Goal: Task Accomplishment & Management: Manage account settings

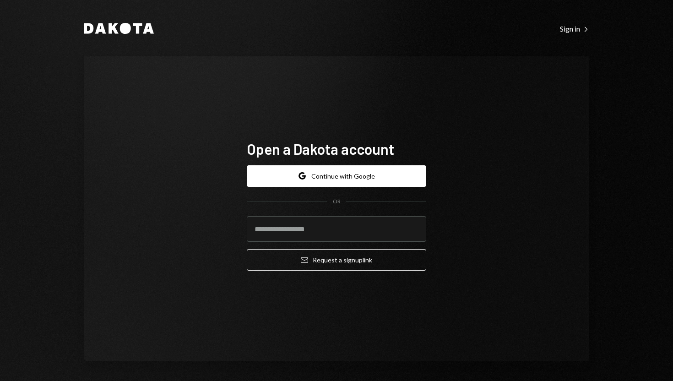
click at [569, 33] on div "Dakota Sign in Right Caret" at bounding box center [336, 28] width 505 height 12
click at [568, 29] on div "Sign in Right Caret" at bounding box center [574, 28] width 29 height 9
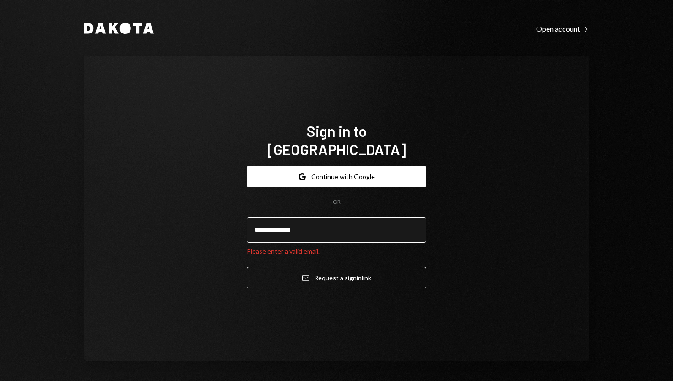
click at [282, 219] on input "**********" at bounding box center [336, 230] width 179 height 26
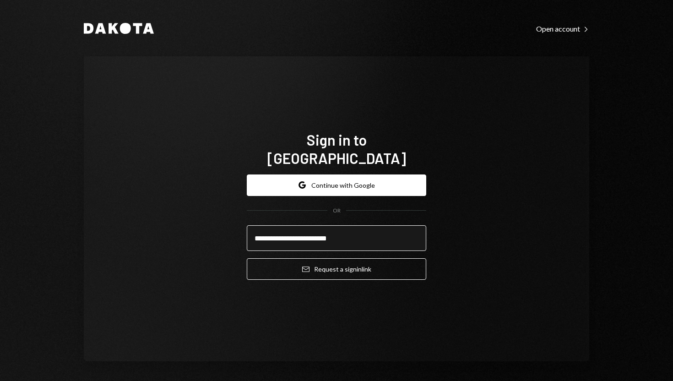
type input "**********"
click at [247, 258] on button "Email Request a sign in link" at bounding box center [336, 269] width 179 height 22
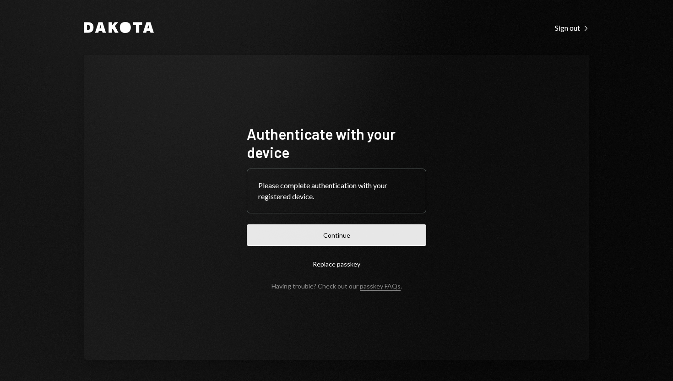
click at [295, 238] on button "Continue" at bounding box center [336, 235] width 179 height 22
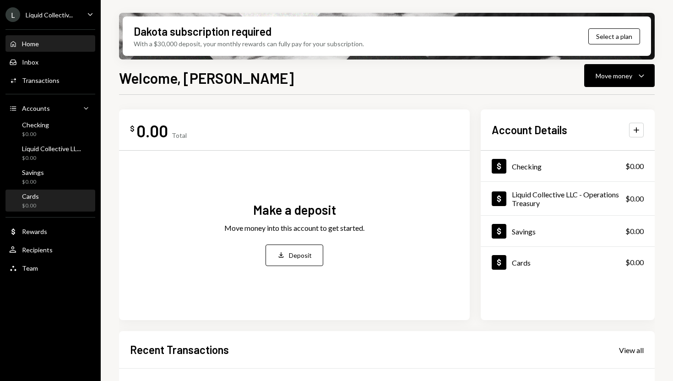
click at [63, 201] on div "Cards $0.00" at bounding box center [50, 200] width 82 height 17
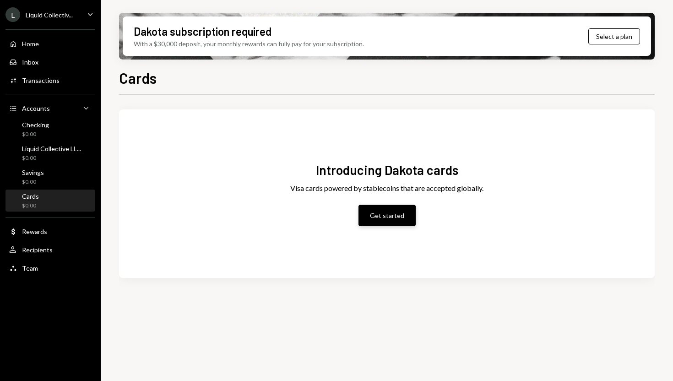
click at [373, 213] on button "Get started" at bounding box center [386, 216] width 57 height 22
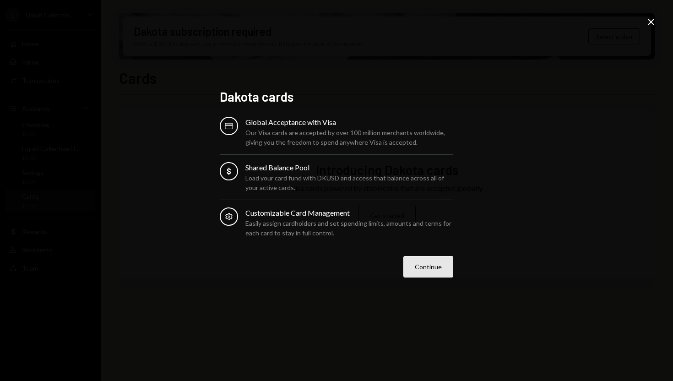
click at [429, 263] on button "Continue" at bounding box center [428, 267] width 50 height 22
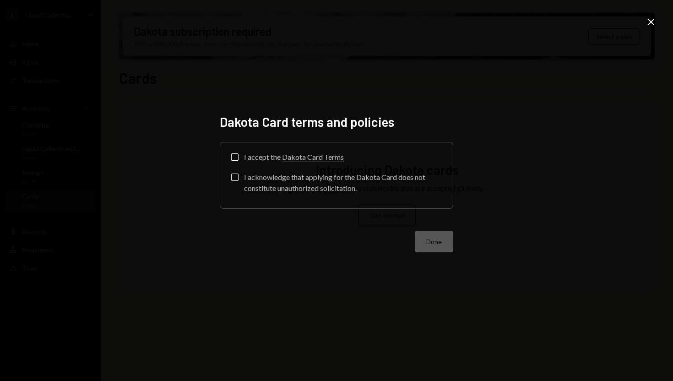
click at [231, 158] on div "I accept the Dakota Card Terms I acknowledge that applying for the Dakota Card …" at bounding box center [336, 175] width 233 height 66
click at [235, 157] on button "I accept the Dakota Card Terms" at bounding box center [234, 156] width 7 height 7
click at [234, 177] on button "I acknowledge that applying for the Dakota Card does not constitute unauthorize…" at bounding box center [234, 177] width 7 height 7
click at [317, 155] on link "Dakota Card Terms" at bounding box center [313, 157] width 62 height 10
click at [430, 236] on button "Done" at bounding box center [434, 242] width 38 height 22
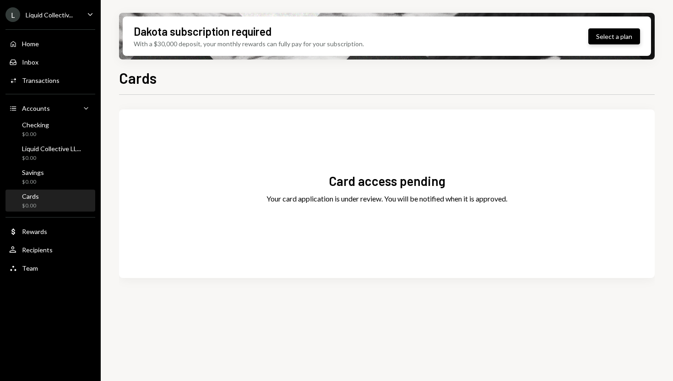
click at [600, 41] on button "Select a plan" at bounding box center [614, 36] width 52 height 16
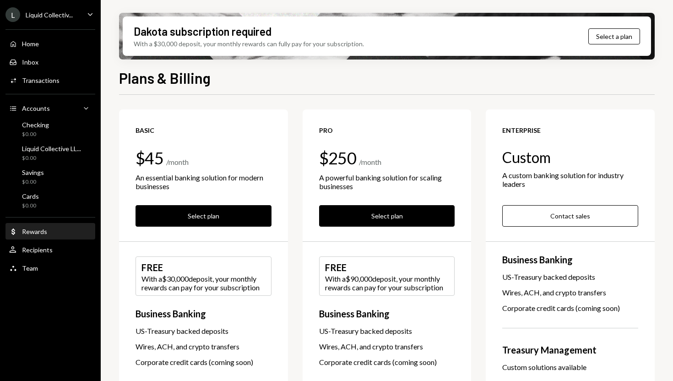
click at [47, 228] on div "Dollar Rewards" at bounding box center [50, 232] width 82 height 8
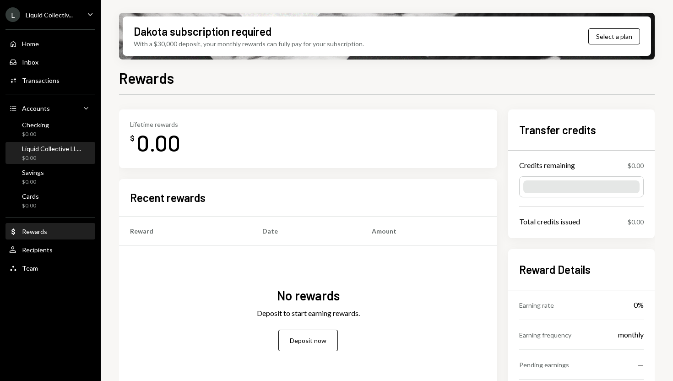
click at [77, 157] on div "$0.00" at bounding box center [51, 158] width 59 height 8
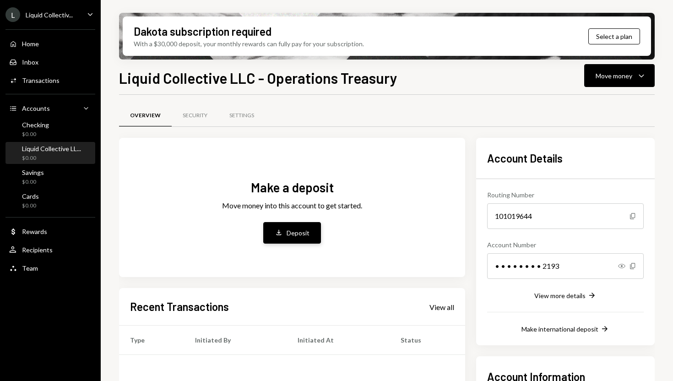
click at [288, 231] on div "Deposit" at bounding box center [298, 233] width 23 height 10
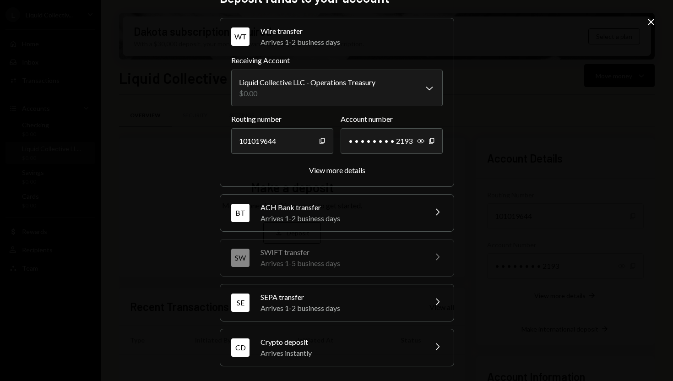
scroll to position [11, 0]
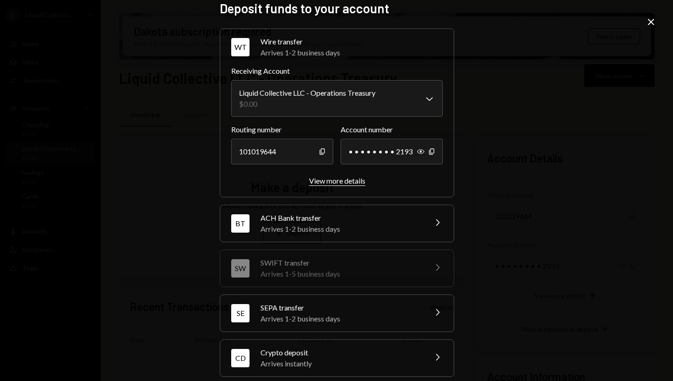
click at [326, 180] on div "View more details" at bounding box center [337, 180] width 56 height 9
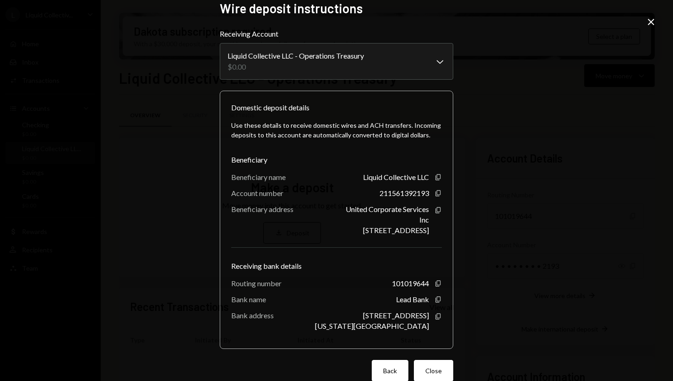
click at [378, 366] on button "Back" at bounding box center [390, 371] width 37 height 22
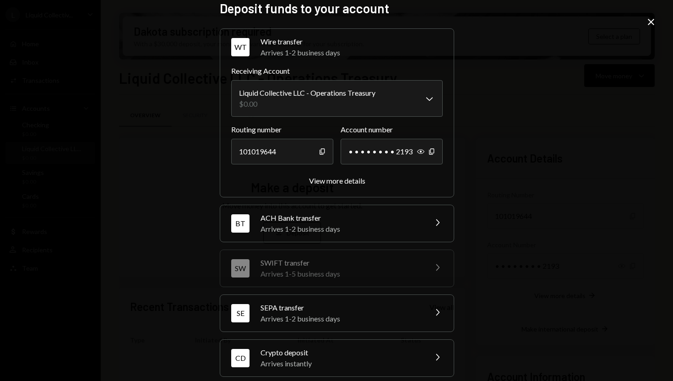
click at [270, 349] on div "Crypto deposit" at bounding box center [340, 352] width 160 height 11
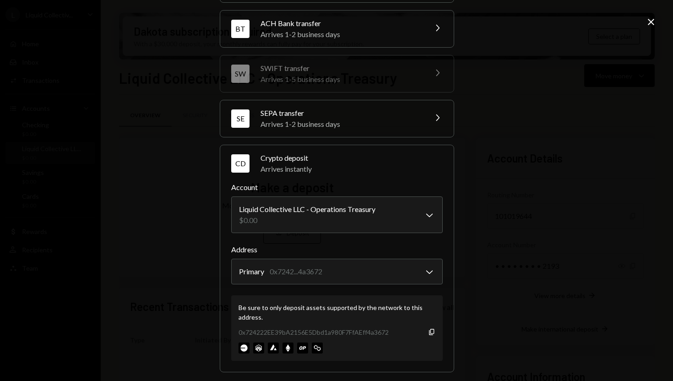
scroll to position [79, 0]
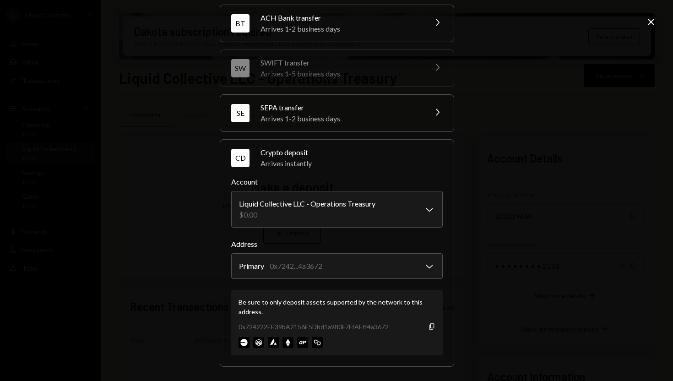
click at [177, 294] on div "**********" at bounding box center [336, 190] width 673 height 381
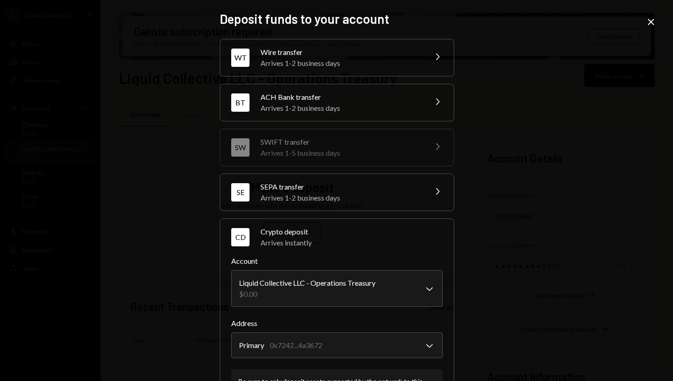
click at [649, 27] on icon "Close" at bounding box center [651, 21] width 11 height 11
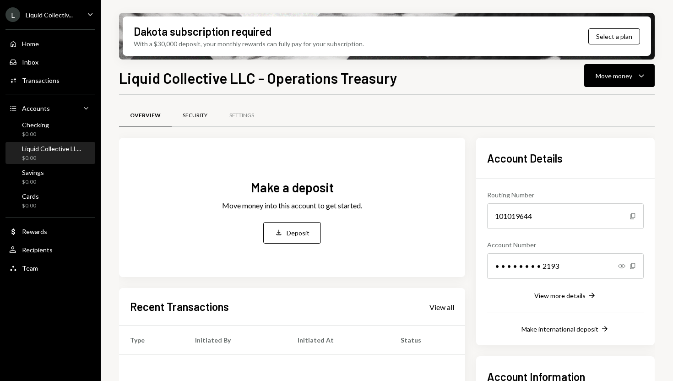
click at [193, 115] on div "Security" at bounding box center [195, 116] width 25 height 8
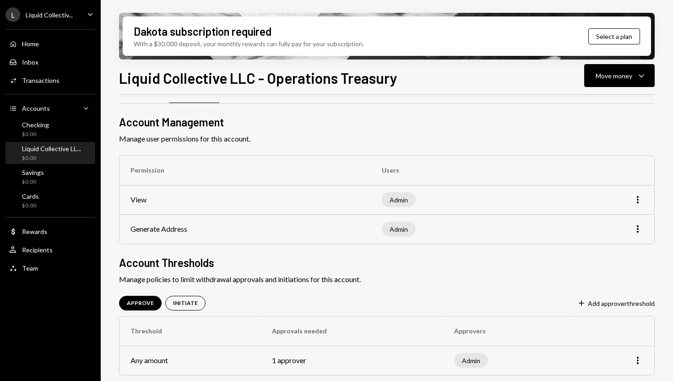
scroll to position [26, 0]
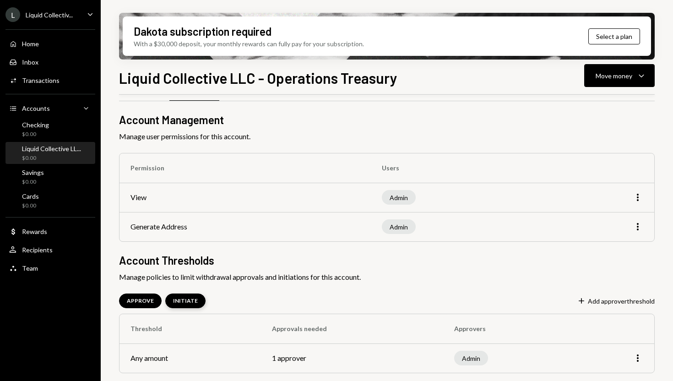
click at [192, 300] on div "INITIATE" at bounding box center [185, 301] width 25 height 8
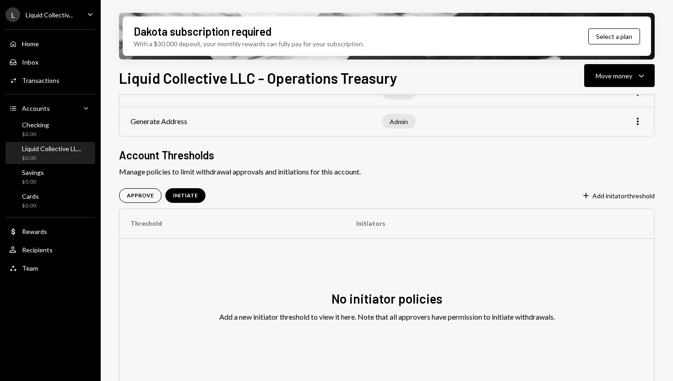
scroll to position [119, 0]
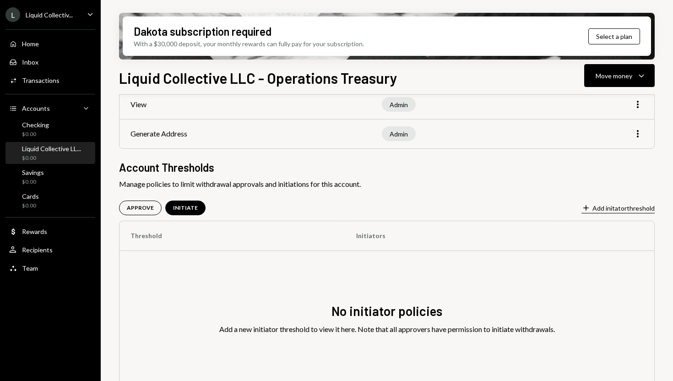
click at [595, 209] on button "Plus Add initator threshold" at bounding box center [617, 208] width 73 height 10
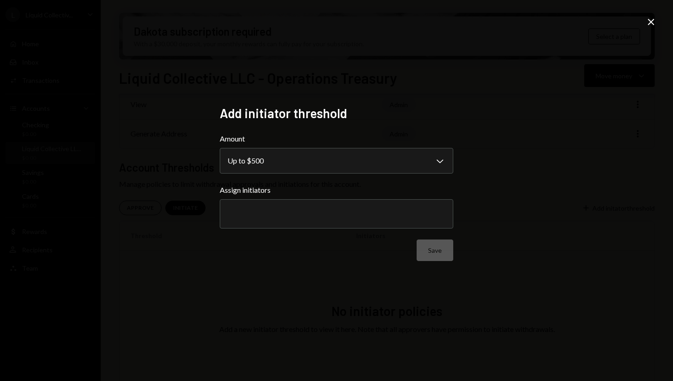
click at [394, 208] on div at bounding box center [337, 213] width 218 height 23
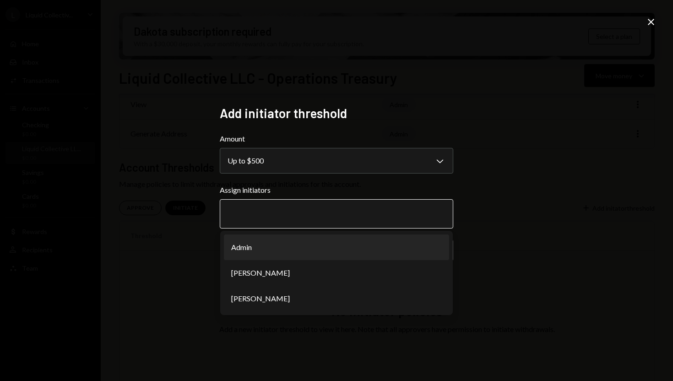
click at [383, 212] on input "text" at bounding box center [337, 214] width 218 height 8
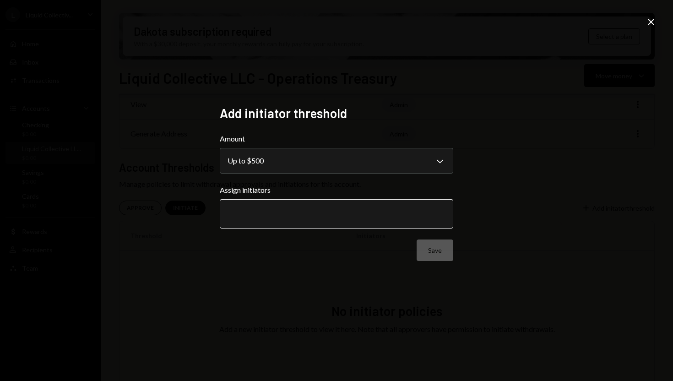
click at [383, 212] on input "text" at bounding box center [337, 214] width 218 height 8
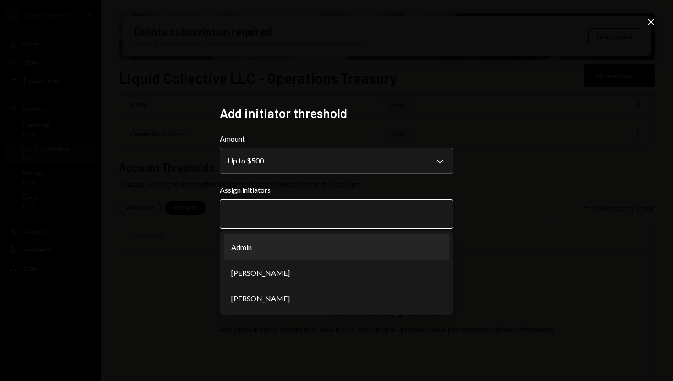
click at [383, 212] on input "text" at bounding box center [337, 214] width 218 height 8
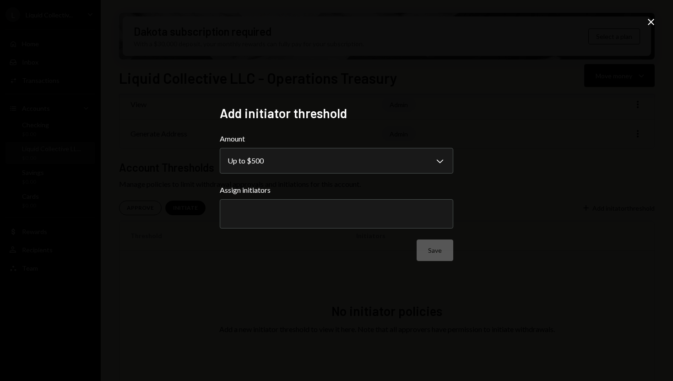
click at [651, 24] on icon "Close" at bounding box center [651, 21] width 11 height 11
